Goal: Information Seeking & Learning: Check status

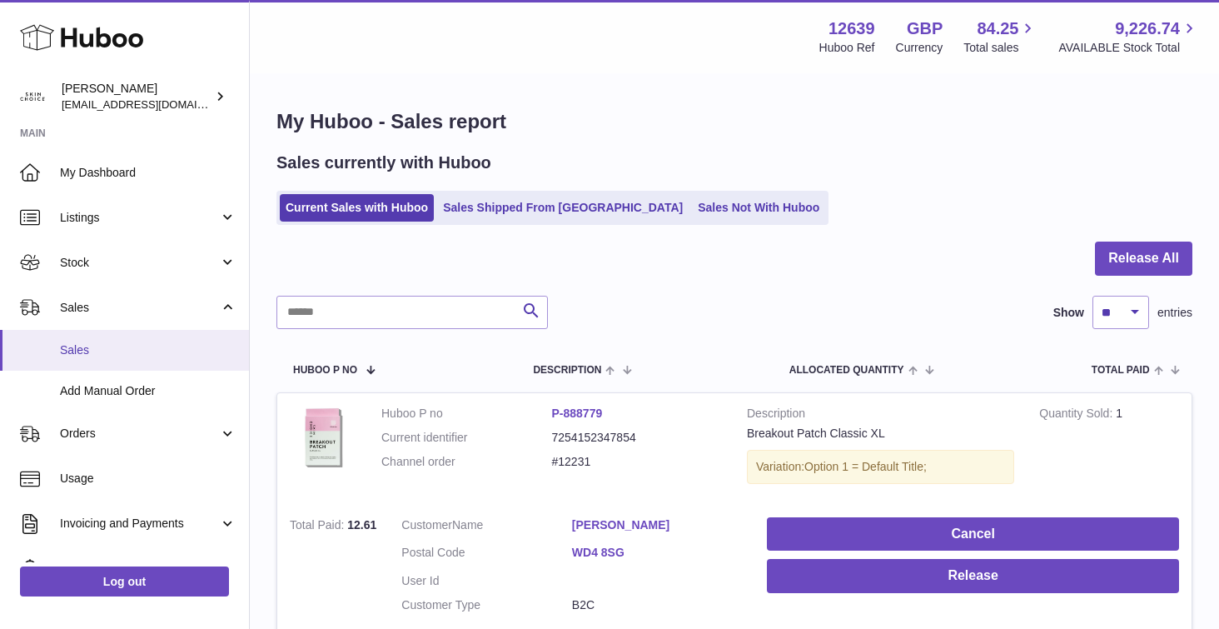
click at [149, 344] on span "Sales" at bounding box center [148, 350] width 177 height 16
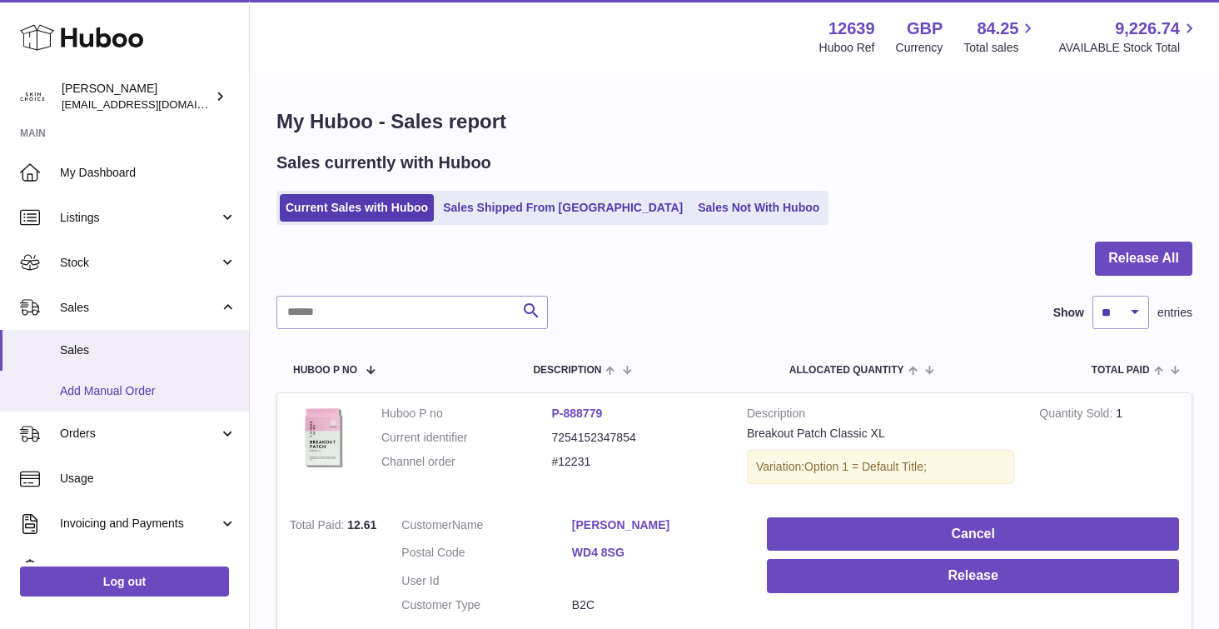
click at [144, 392] on span "Add Manual Order" at bounding box center [148, 391] width 177 height 16
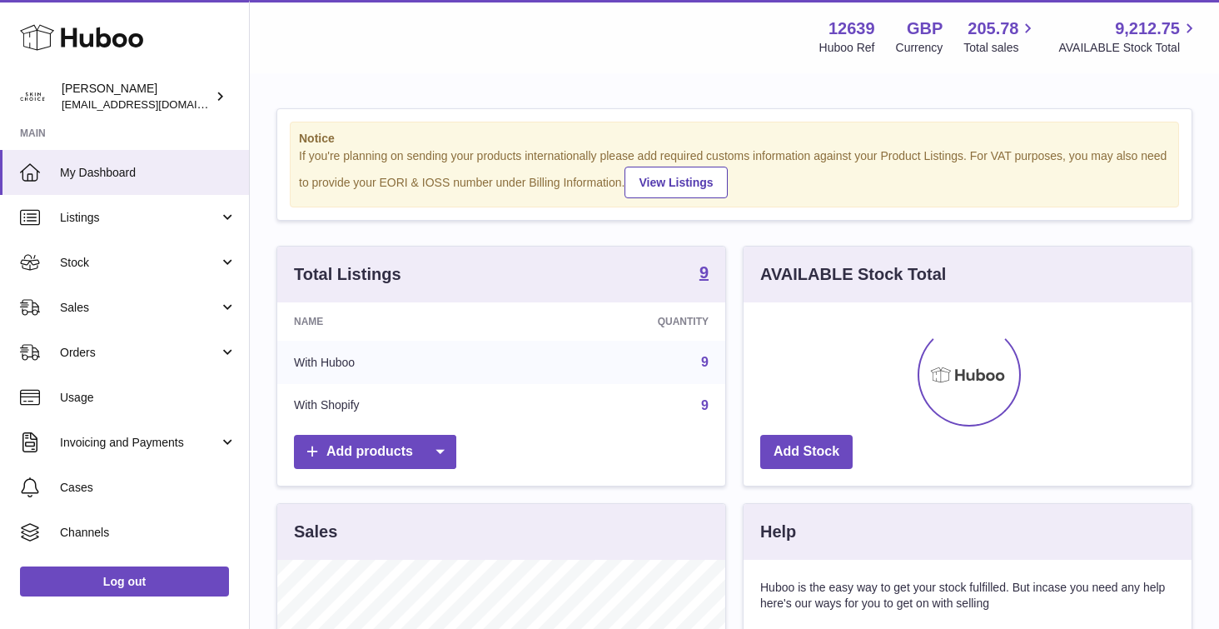
scroll to position [260, 448]
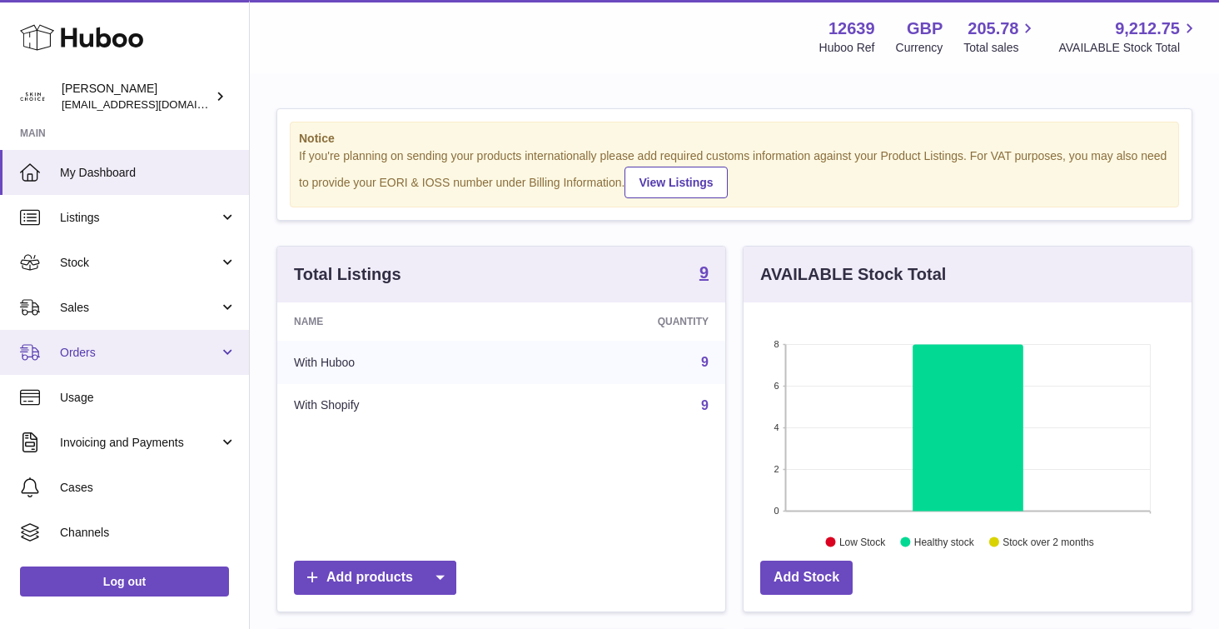
click at [157, 350] on span "Orders" at bounding box center [139, 353] width 159 height 16
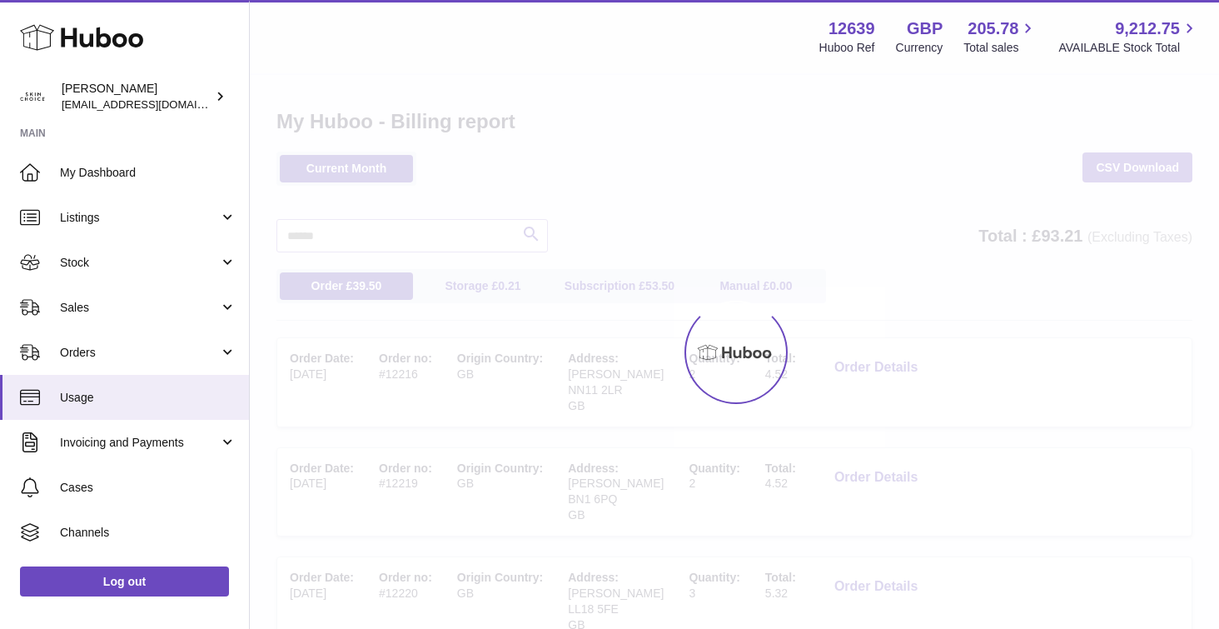
click at [147, 326] on link "Sales" at bounding box center [124, 307] width 249 height 45
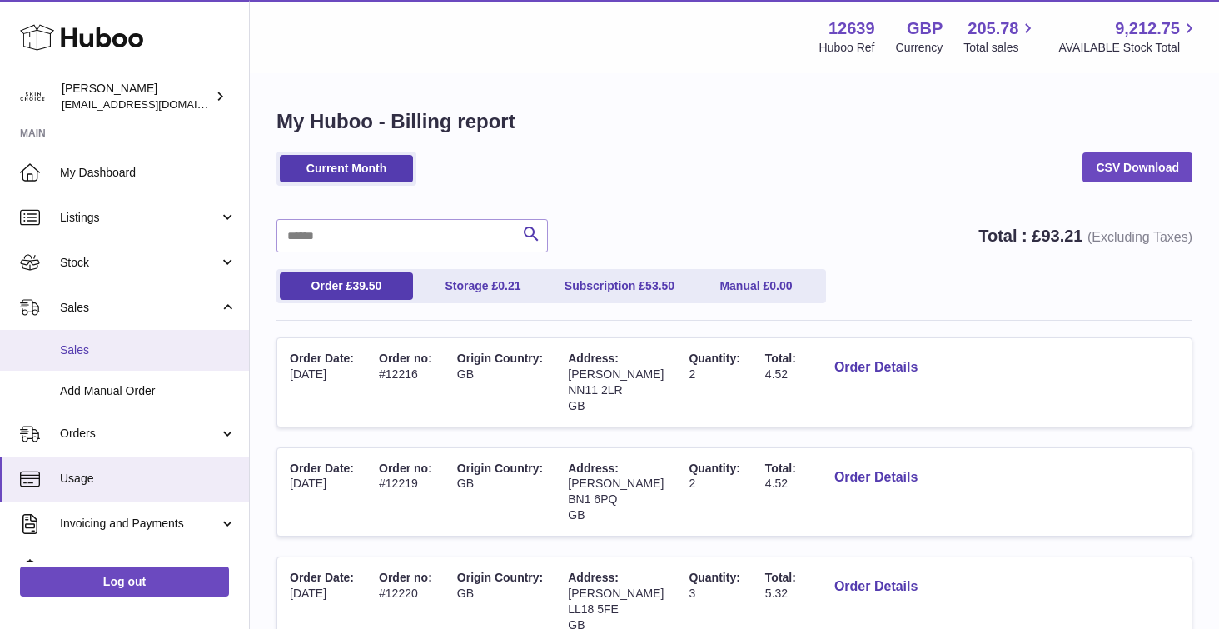
click at [139, 348] on span "Sales" at bounding box center [148, 350] width 177 height 16
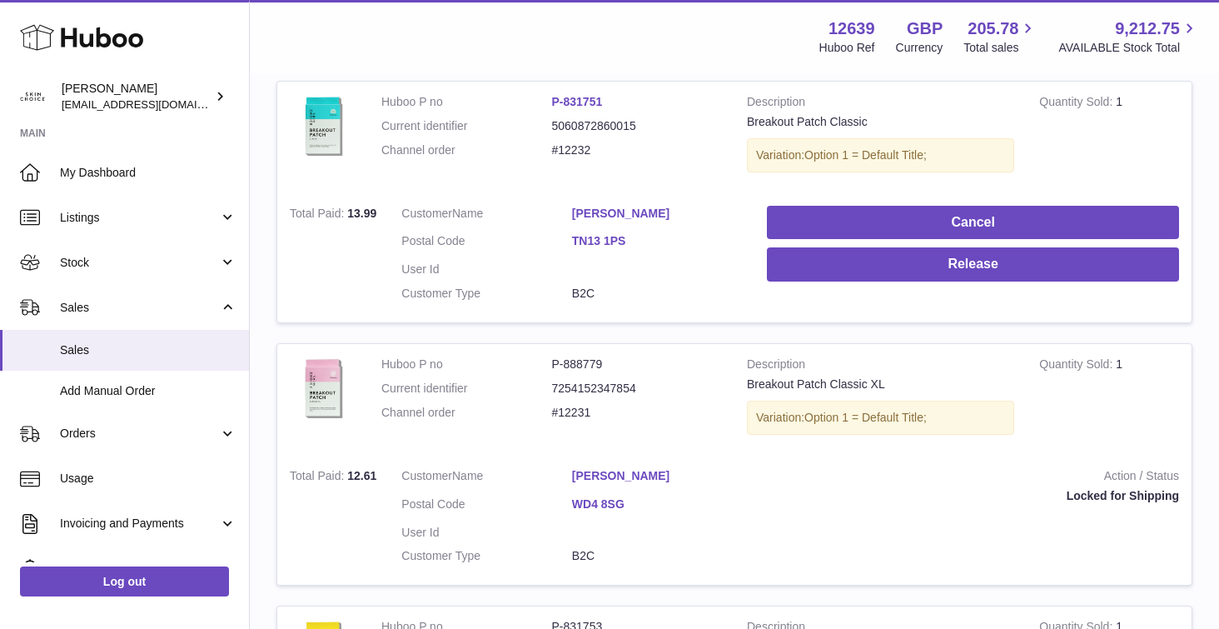
scroll to position [127, 0]
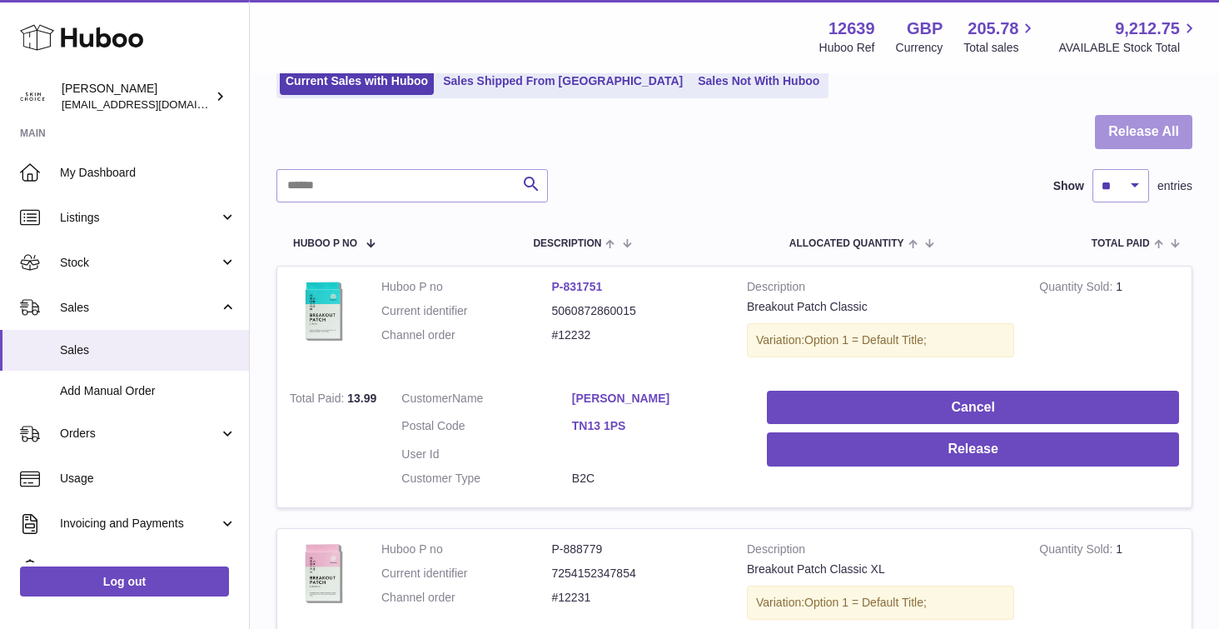
click at [1134, 132] on button "Release All" at bounding box center [1143, 132] width 97 height 34
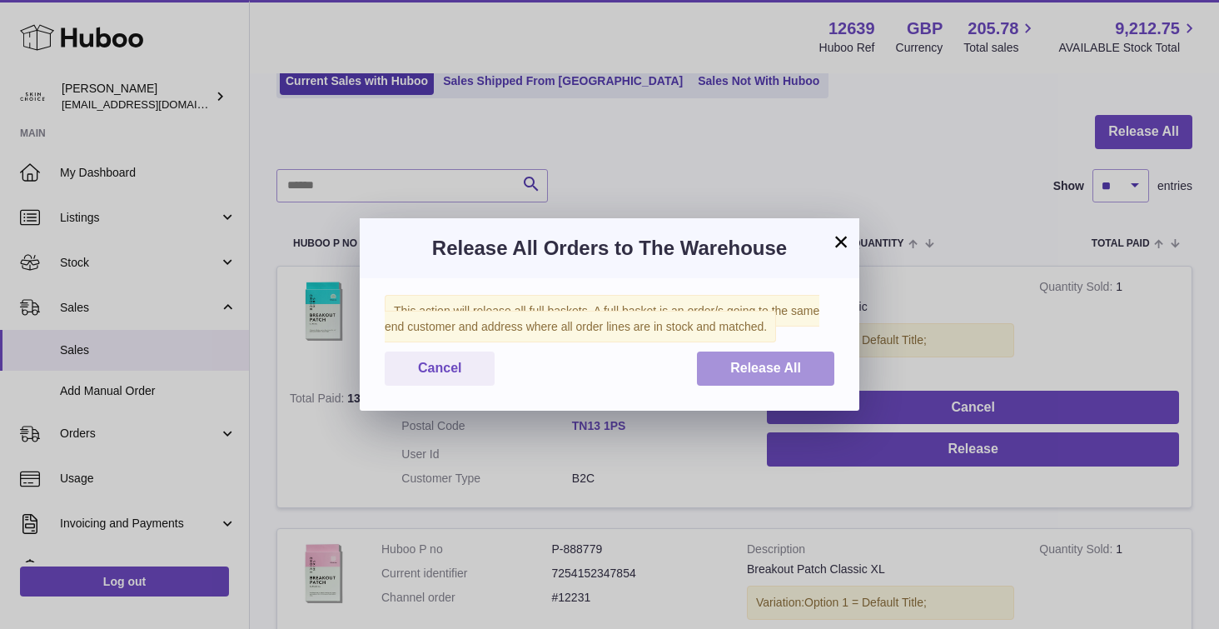
click at [768, 364] on span "Release All" at bounding box center [765, 368] width 71 height 14
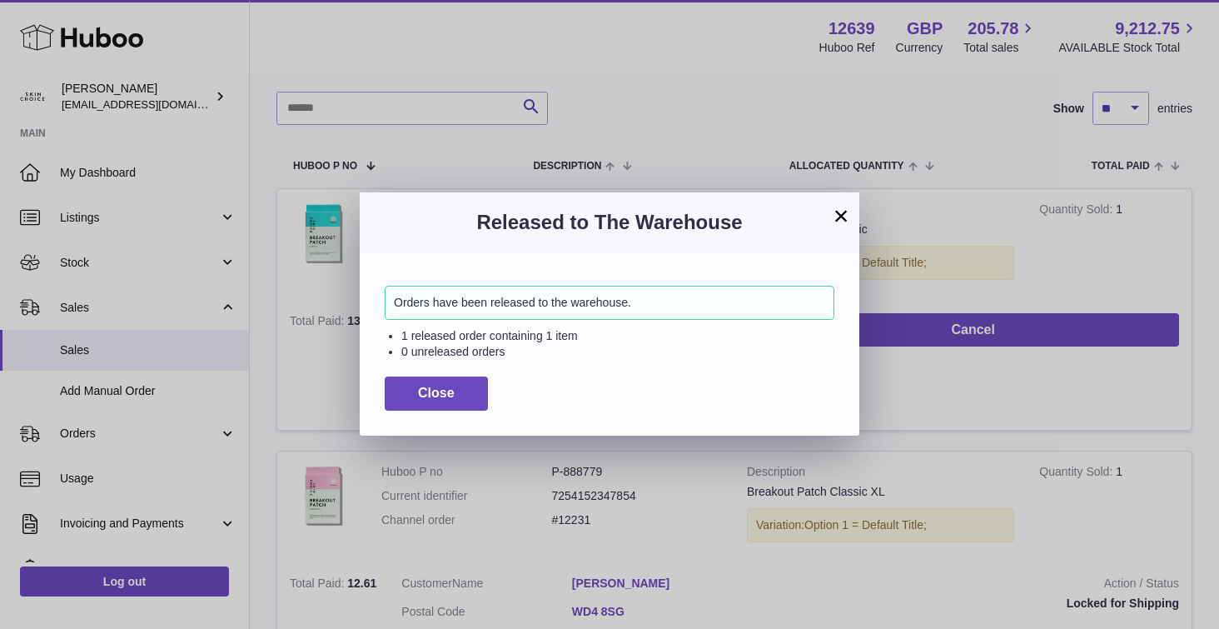
scroll to position [257, 0]
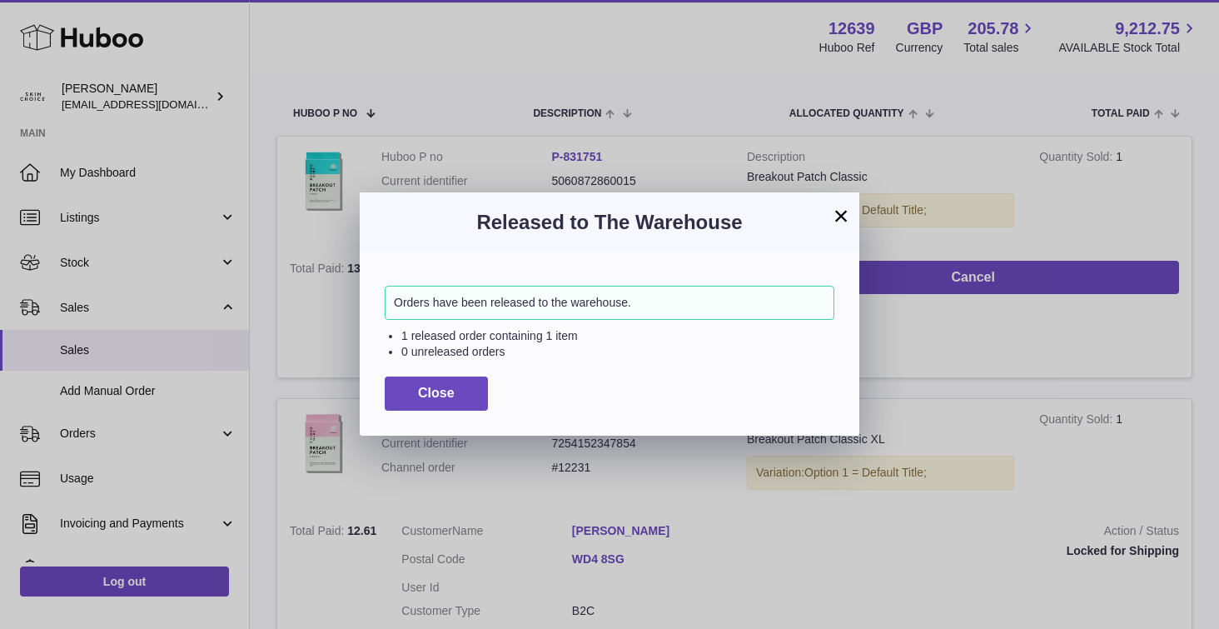
click at [844, 218] on button "×" at bounding box center [841, 216] width 20 height 20
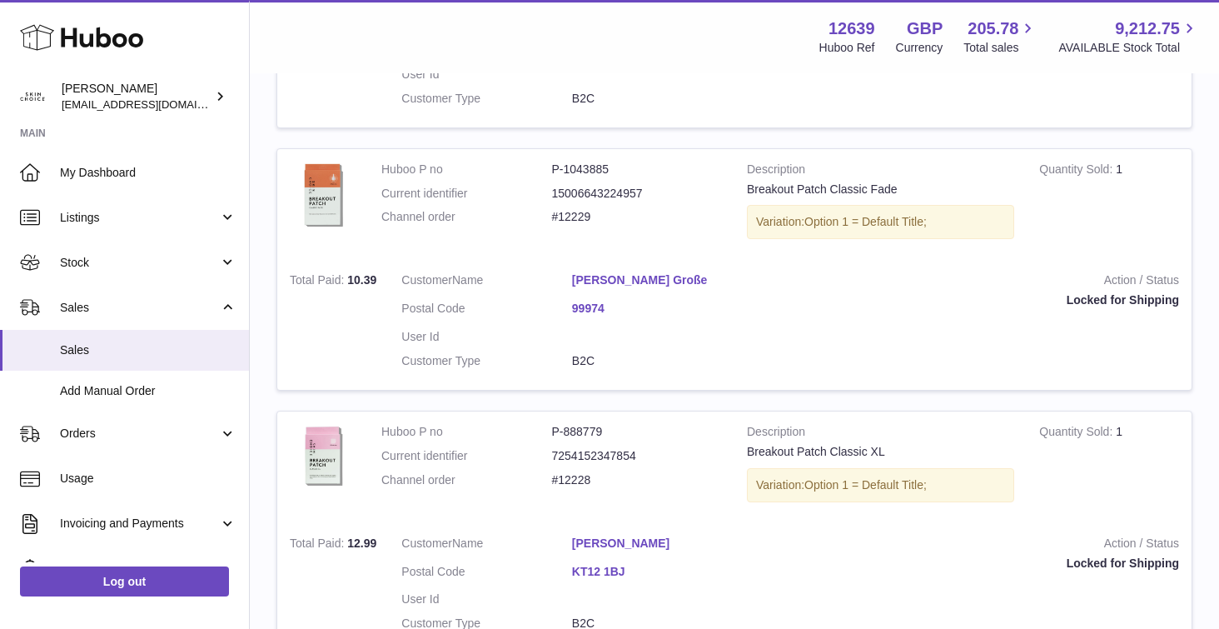
scroll to position [2549, 0]
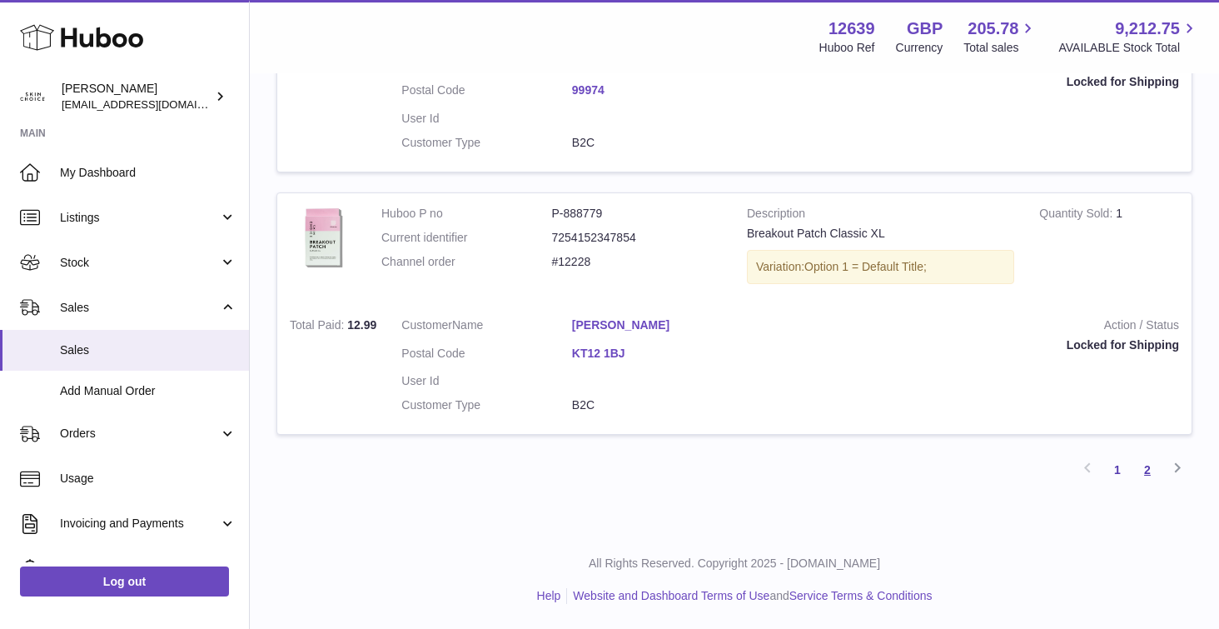
click at [1153, 469] on link "2" at bounding box center [1148, 470] width 30 height 30
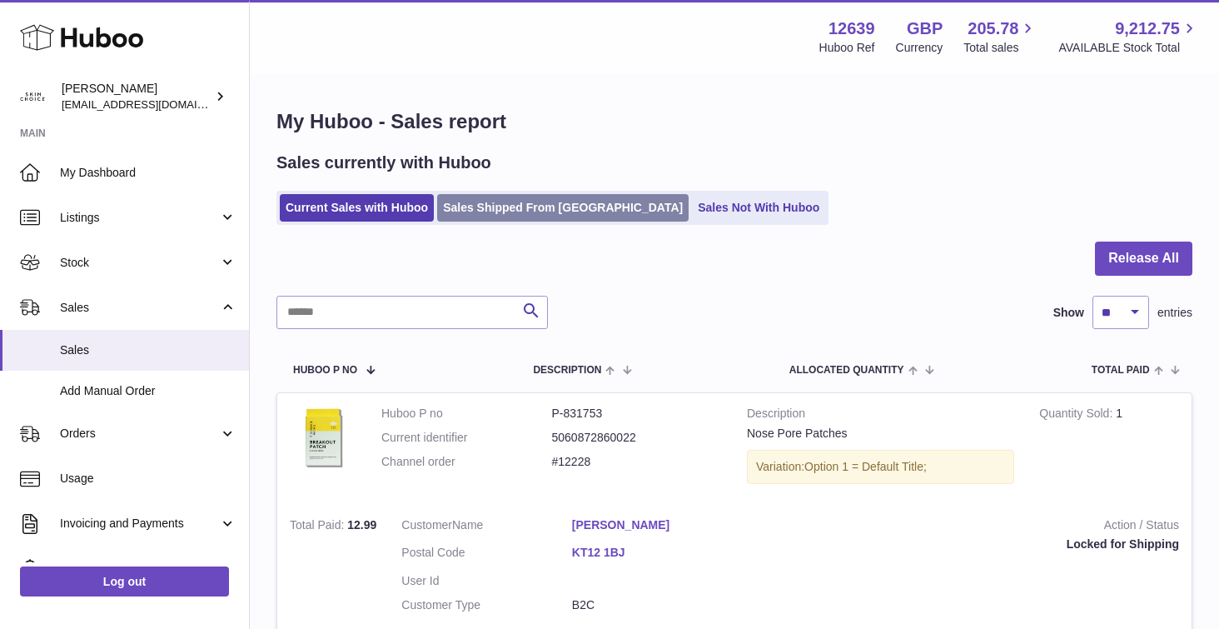
click at [520, 211] on link "Sales Shipped From [GEOGRAPHIC_DATA]" at bounding box center [563, 207] width 252 height 27
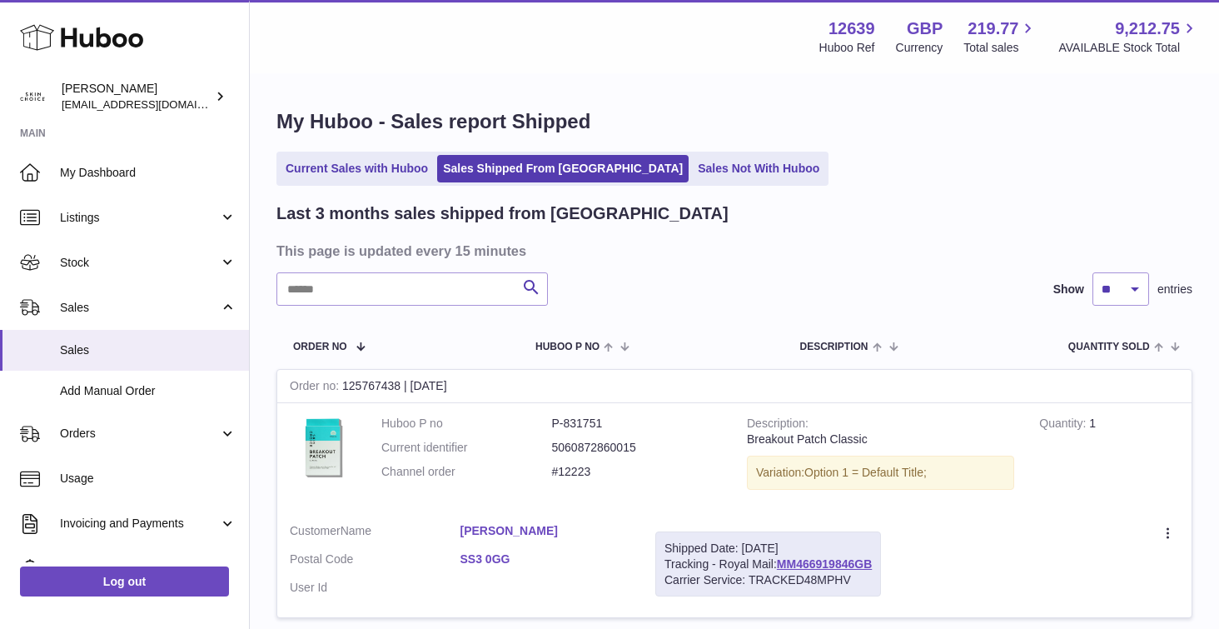
click at [361, 165] on link "Current Sales with Huboo" at bounding box center [357, 168] width 154 height 27
